Goal: Information Seeking & Learning: Learn about a topic

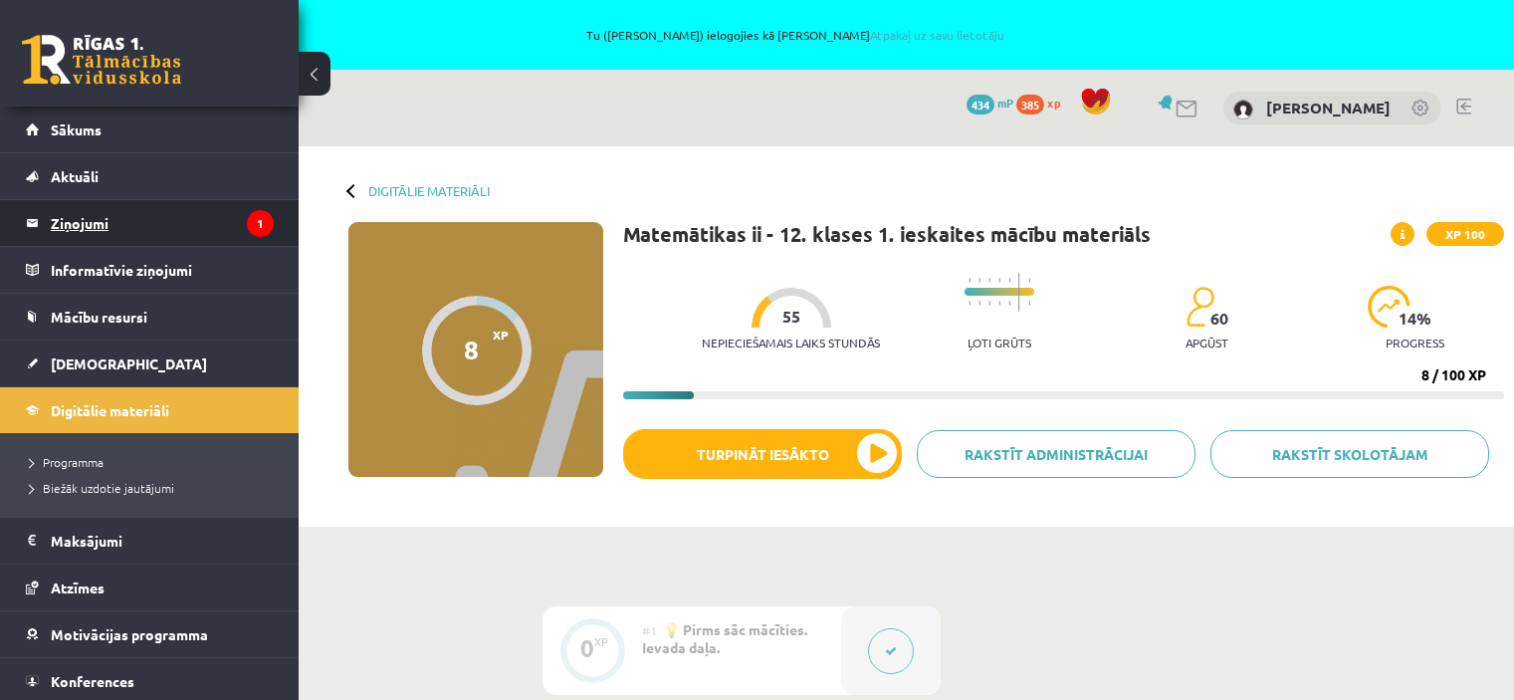
scroll to position [593, 0]
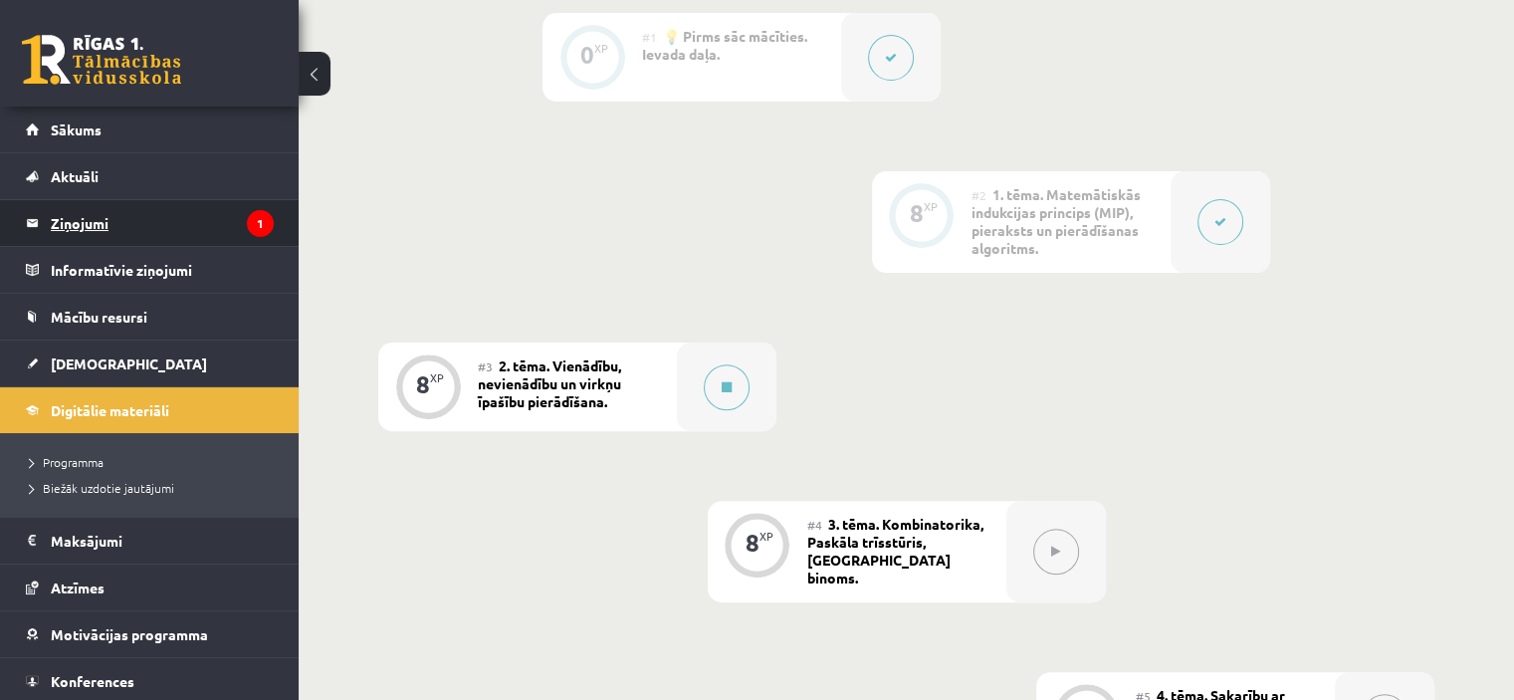
click at [152, 218] on legend "Ziņojumi 1" at bounding box center [162, 223] width 223 height 46
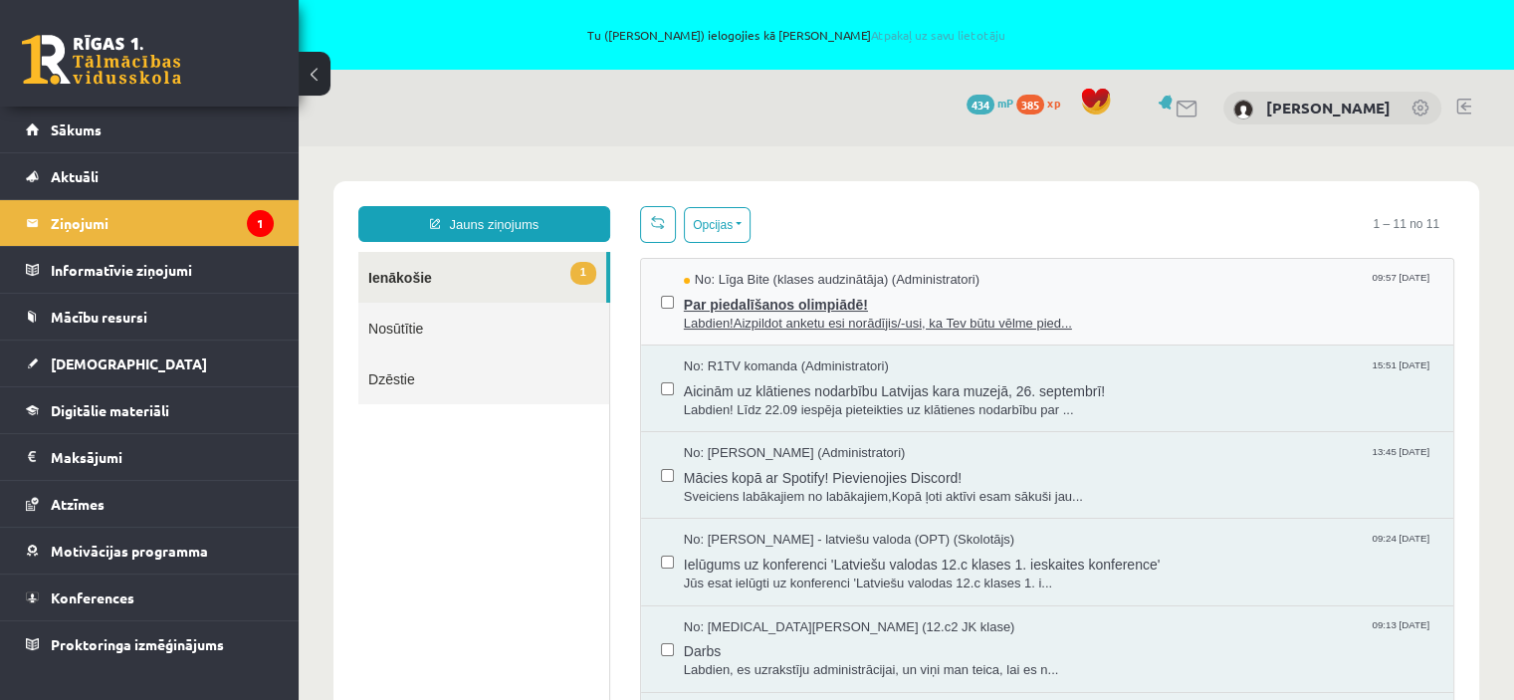
click at [805, 293] on span "Par piedalīšanos olimpiādē!" at bounding box center [1059, 302] width 750 height 25
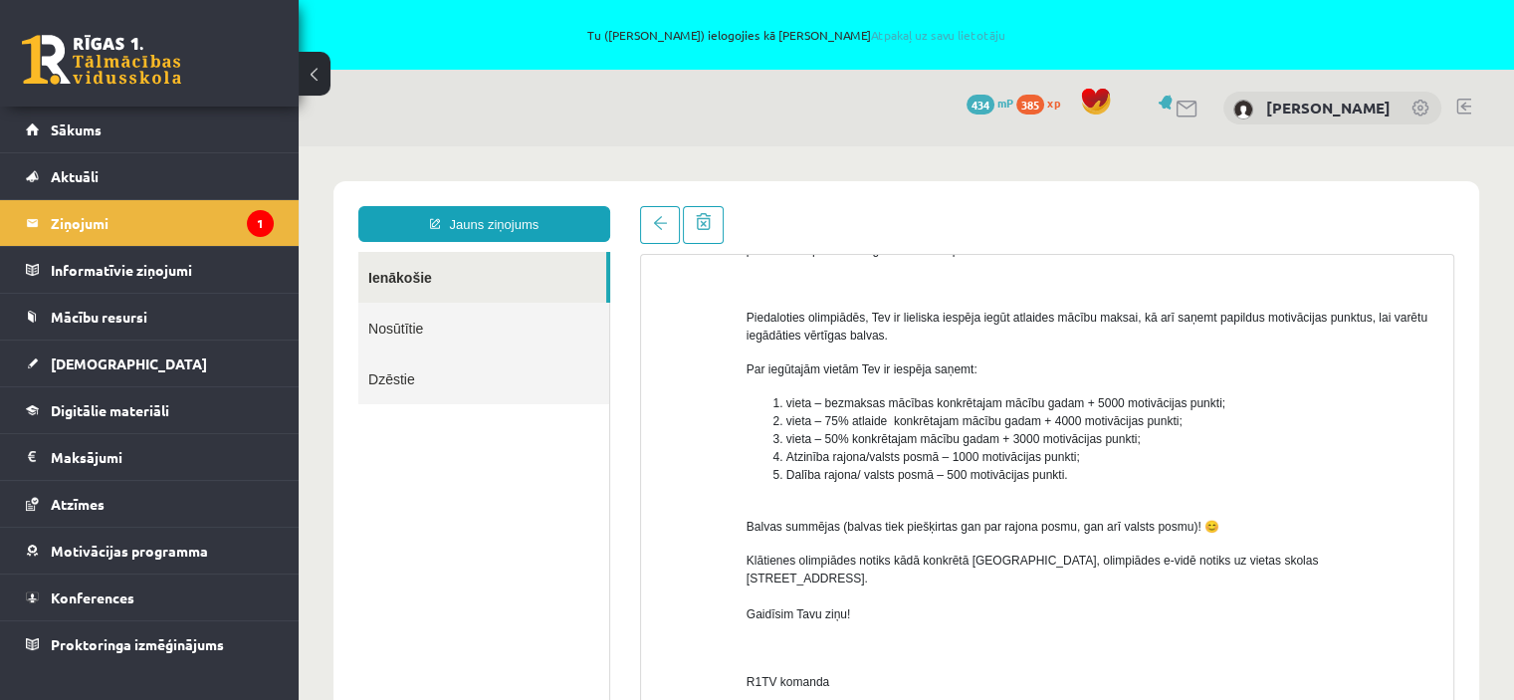
scroll to position [113, 0]
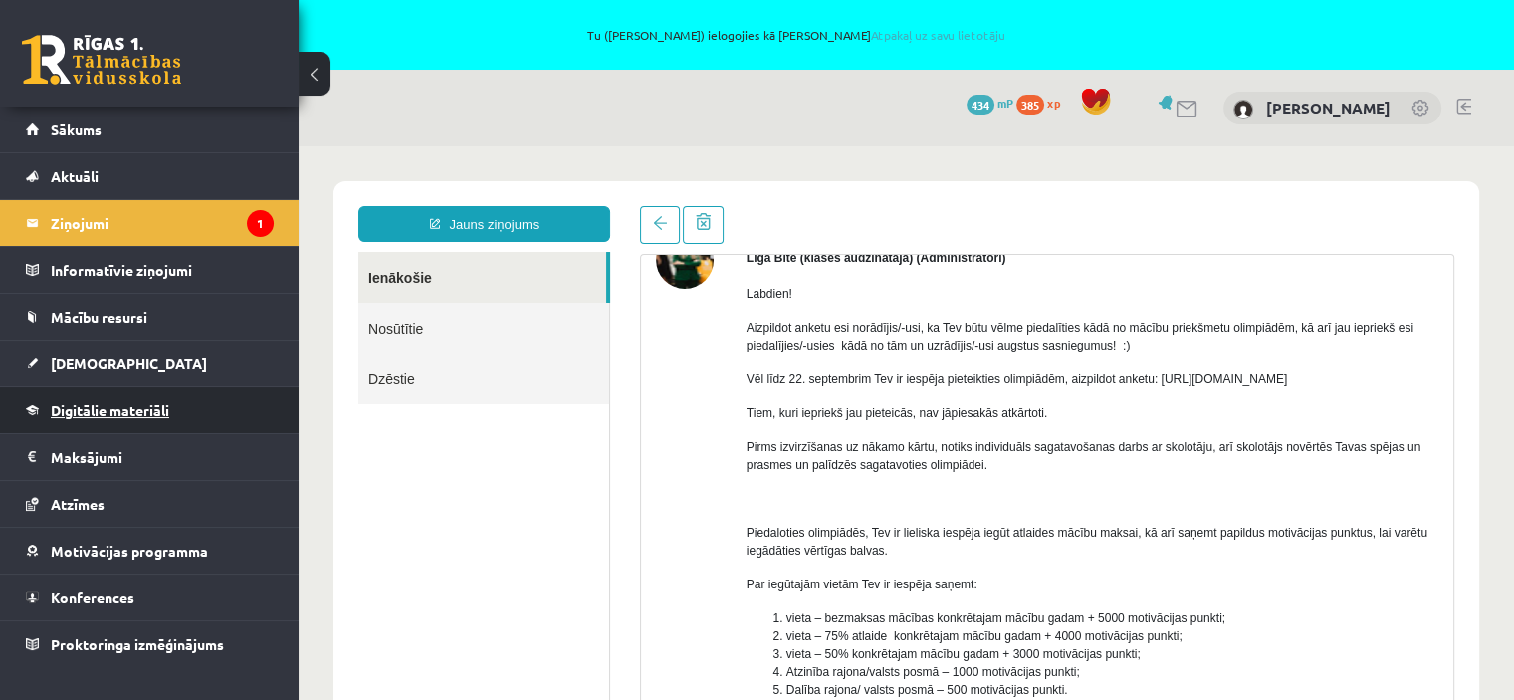
click at [104, 413] on span "Digitālie materiāli" at bounding box center [110, 410] width 118 height 18
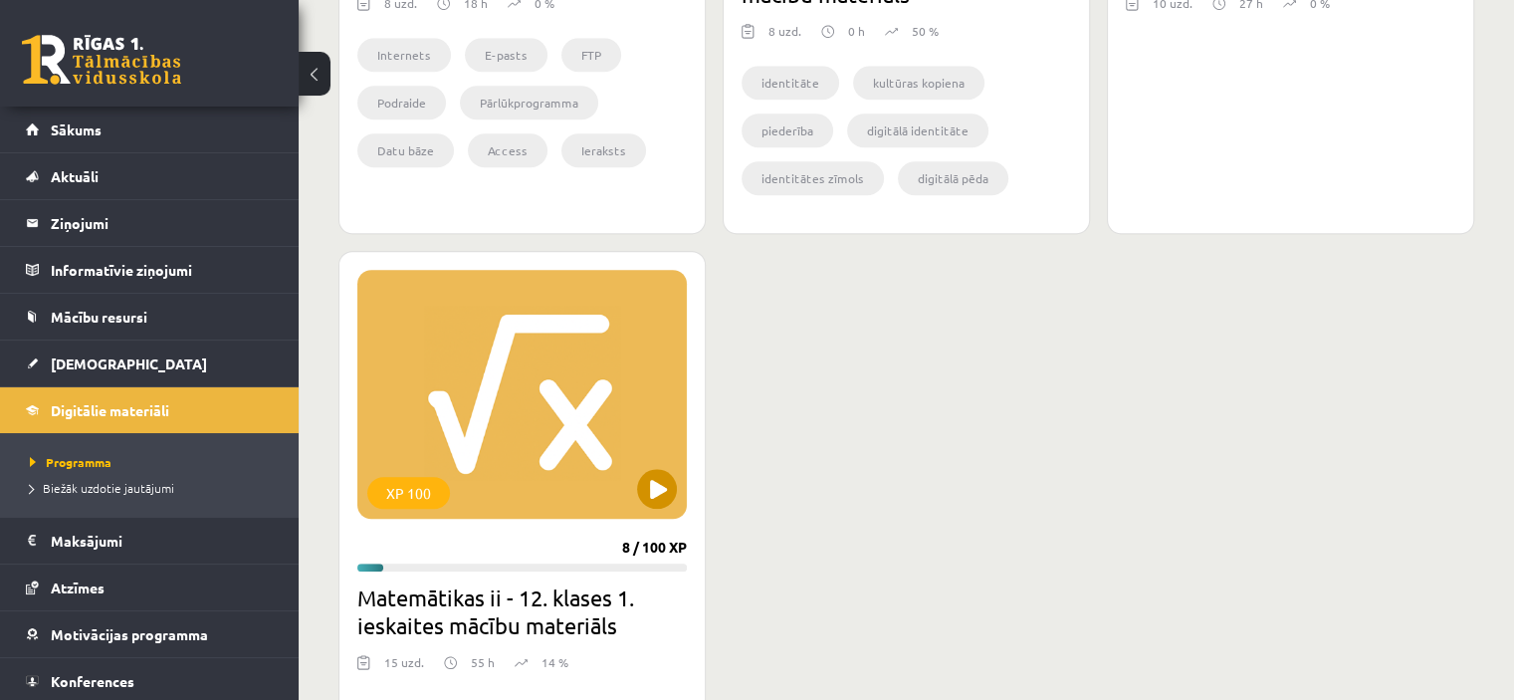
scroll to position [1892, 0]
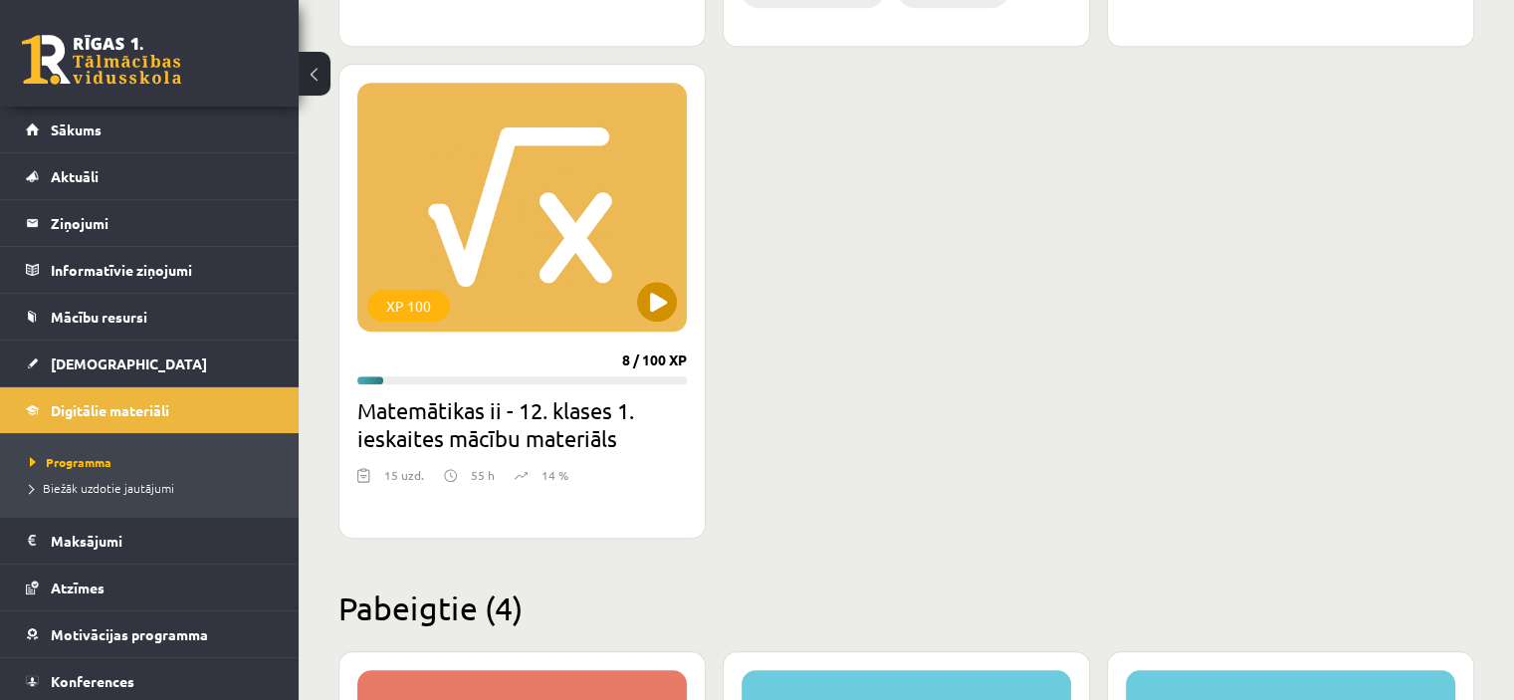
click at [674, 311] on div "XP 100" at bounding box center [522, 207] width 330 height 249
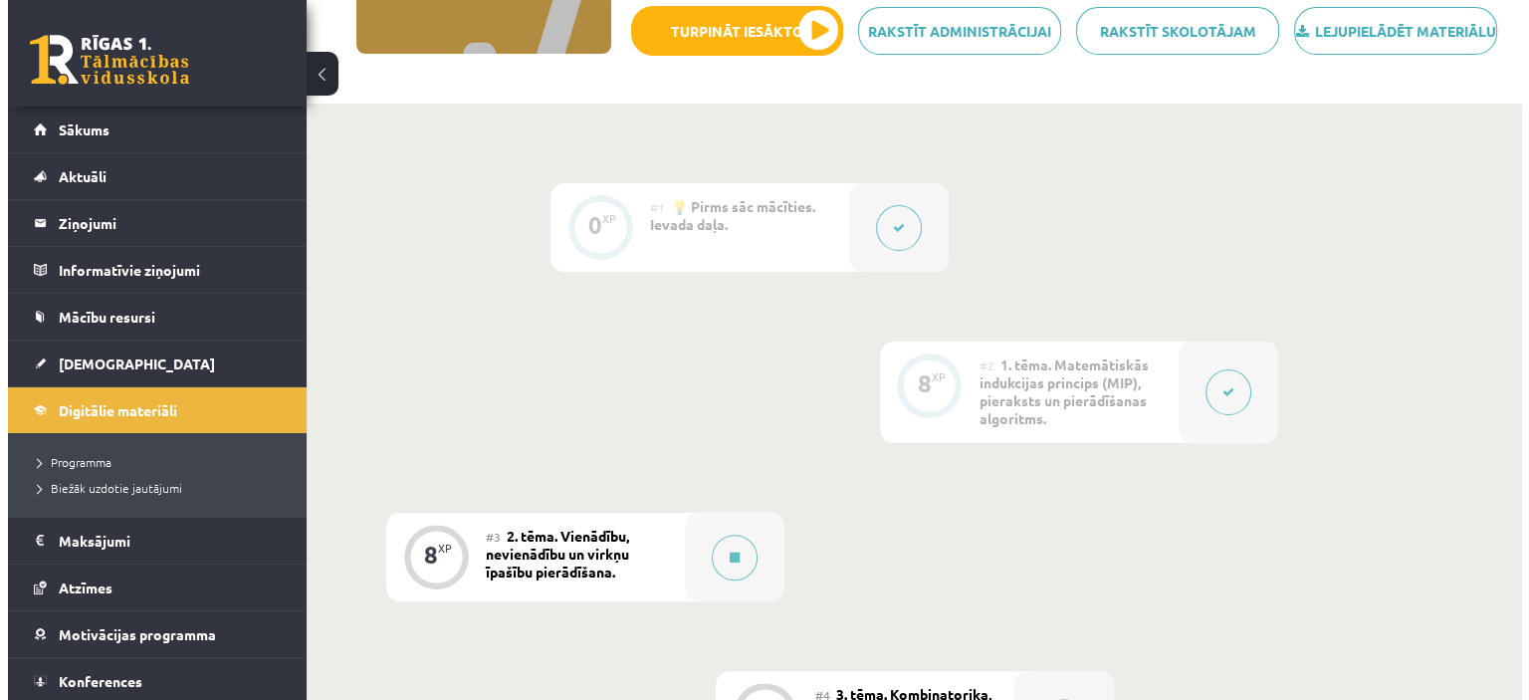
scroll to position [697, 0]
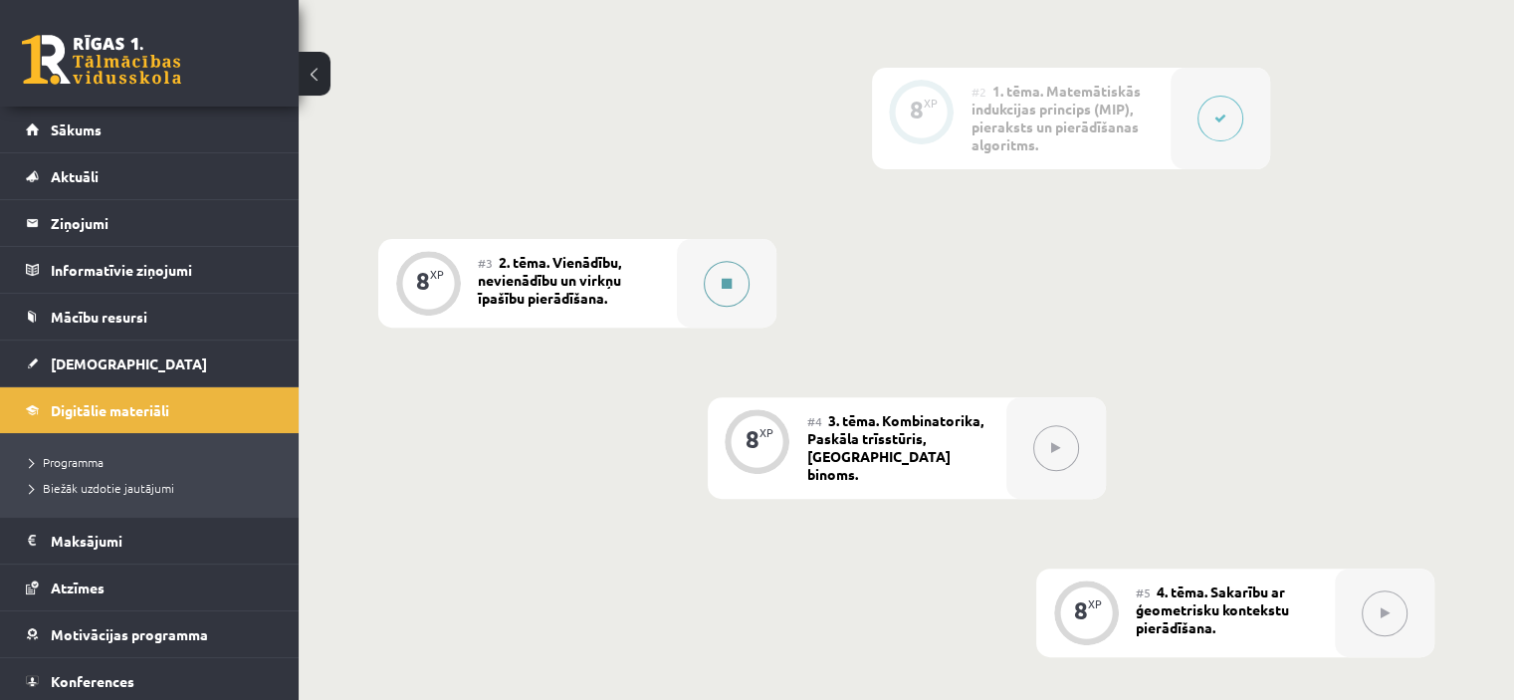
click at [730, 290] on icon at bounding box center [727, 284] width 10 height 12
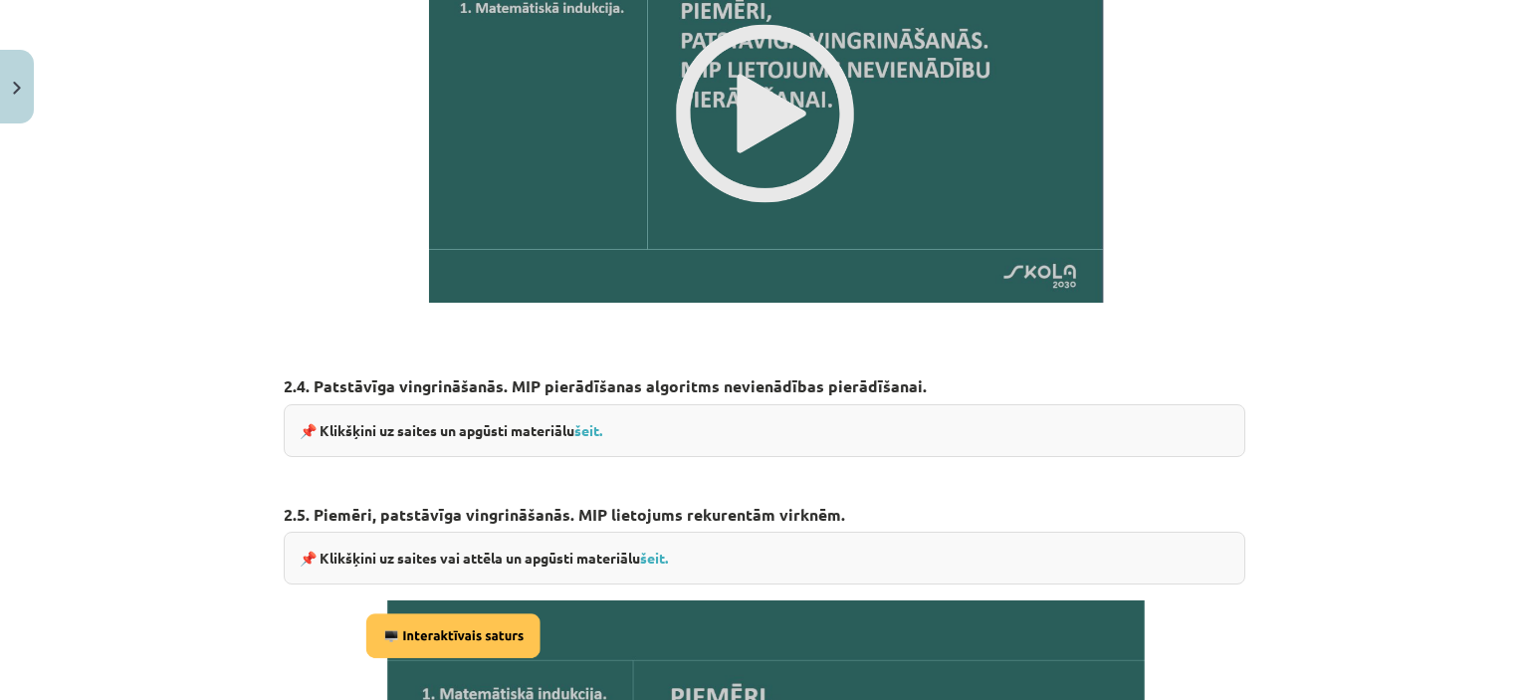
scroll to position [1999, 0]
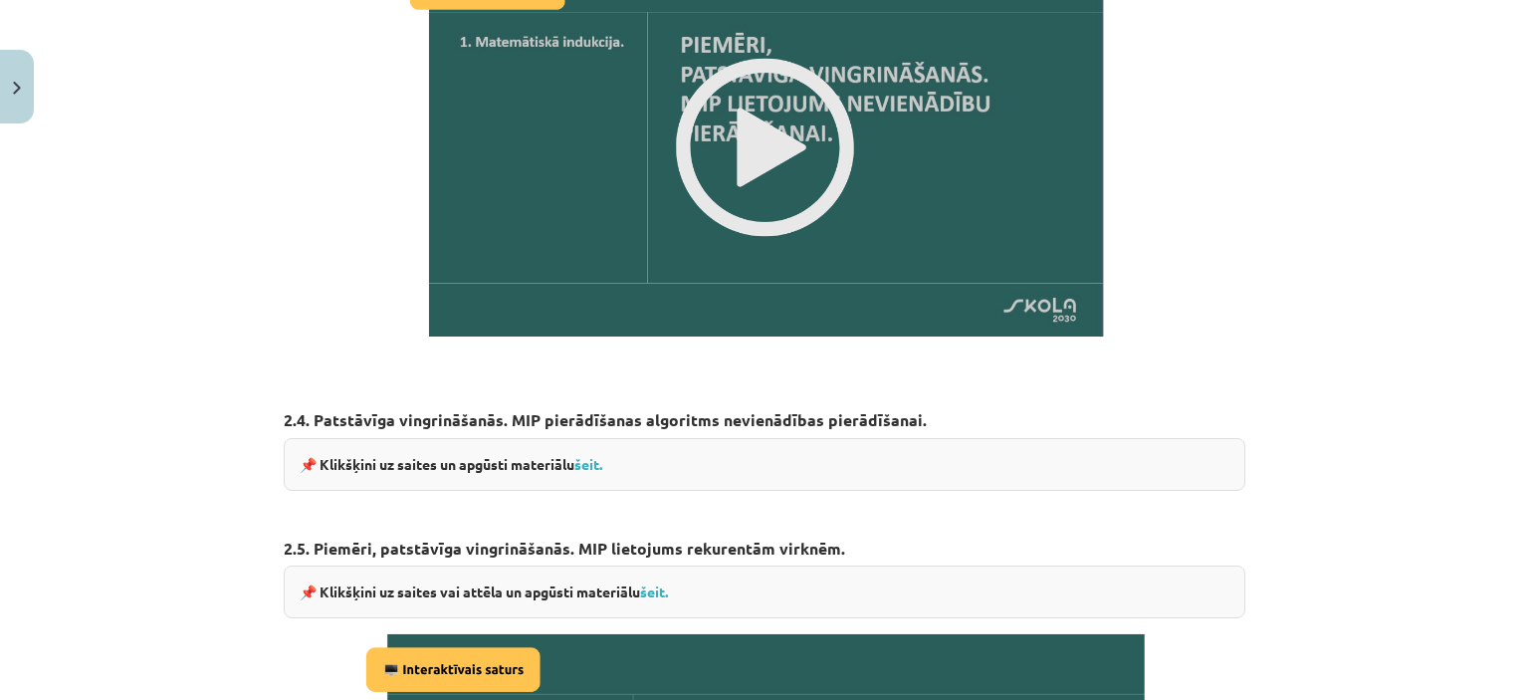
click at [661, 592] on div "📌 Klikšķini uz saites vai attēla un apgūsti materiālu šeit." at bounding box center [765, 591] width 962 height 53
click at [654, 588] on link "šeit." at bounding box center [654, 591] width 28 height 18
